Goal: Task Accomplishment & Management: Manage account settings

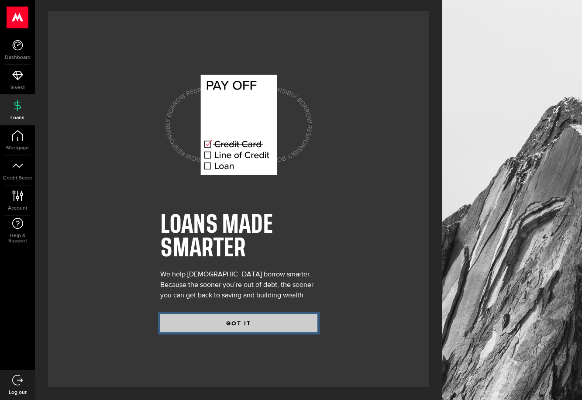
click at [275, 323] on button "GOT IT" at bounding box center [238, 323] width 157 height 18
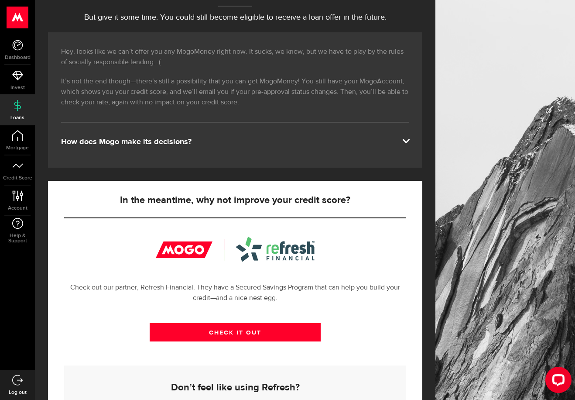
scroll to position [23, 0]
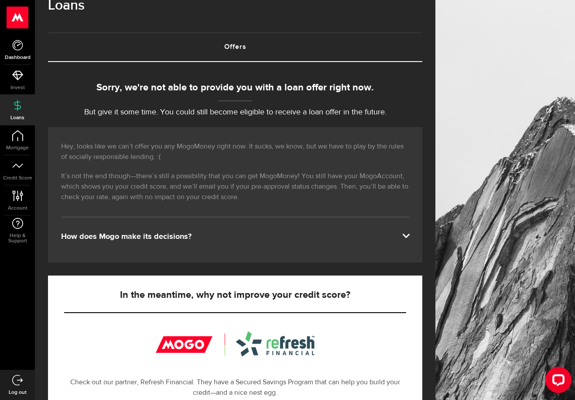
click at [21, 47] on icon at bounding box center [17, 45] width 11 height 11
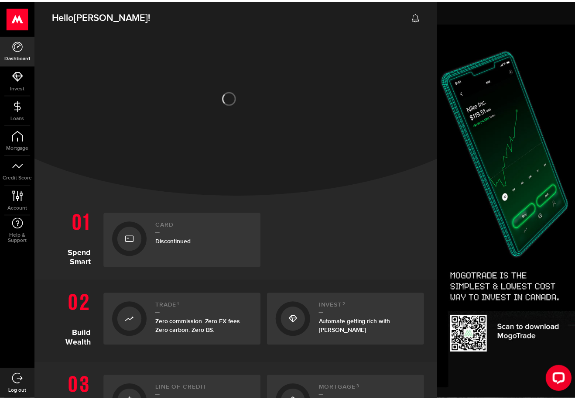
scroll to position [131, 0]
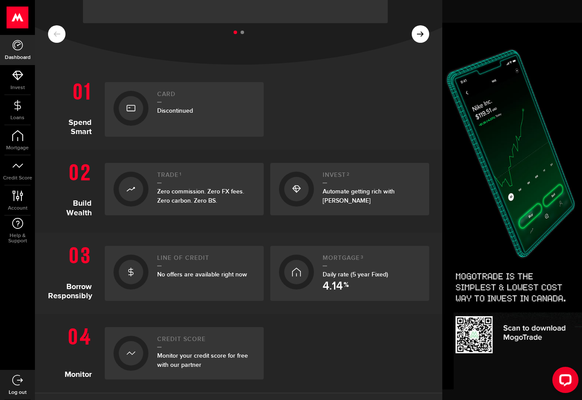
click at [195, 260] on h2 "Line of credit" at bounding box center [206, 260] width 98 height 12
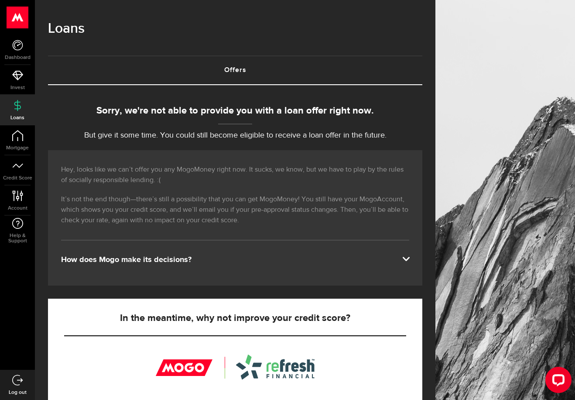
click at [24, 378] on link "Log out" at bounding box center [17, 385] width 35 height 30
